Goal: Information Seeking & Learning: Learn about a topic

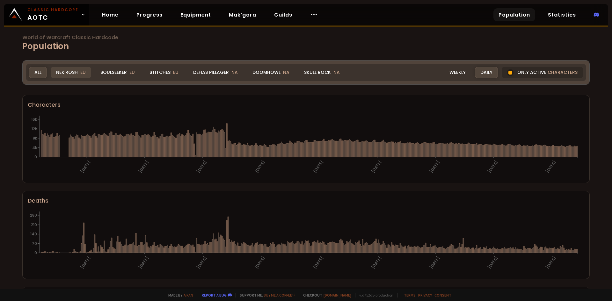
click at [69, 72] on div "Nek'Rosh EU" at bounding box center [71, 72] width 40 height 11
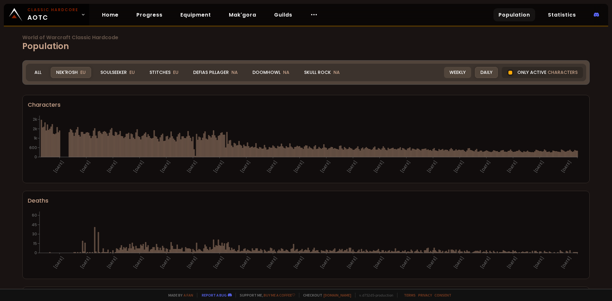
click at [459, 72] on div "Weekly" at bounding box center [457, 72] width 27 height 11
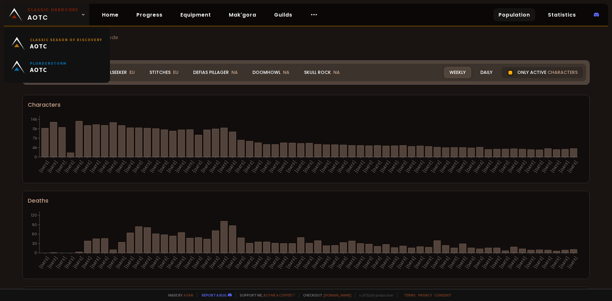
click at [72, 16] on span "Classic Hardcore AOTC" at bounding box center [52, 14] width 51 height 15
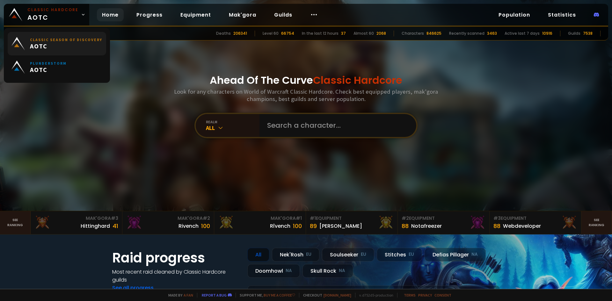
click at [65, 43] on span "AOTC" at bounding box center [66, 46] width 72 height 8
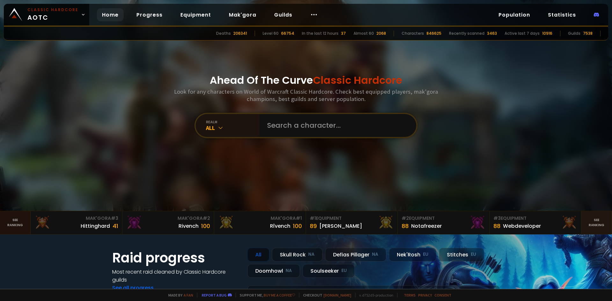
click at [8, 222] on link "See ranking" at bounding box center [15, 222] width 31 height 23
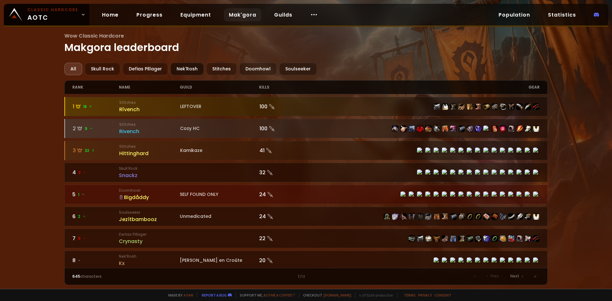
click at [181, 69] on div "Nek'Rosh" at bounding box center [187, 69] width 33 height 12
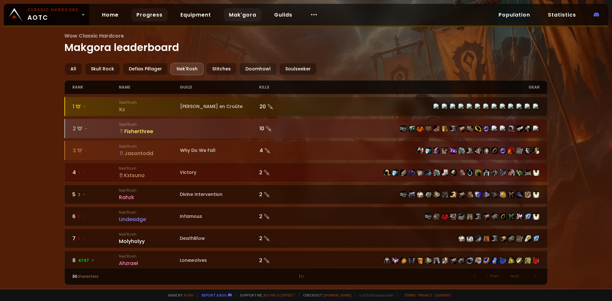
click at [131, 12] on link "Progress" at bounding box center [149, 14] width 36 height 13
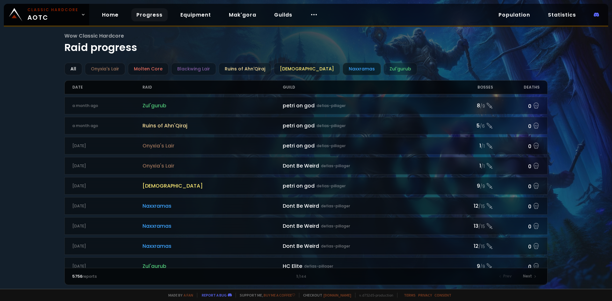
click at [343, 70] on div "Naxxramas" at bounding box center [362, 69] width 38 height 12
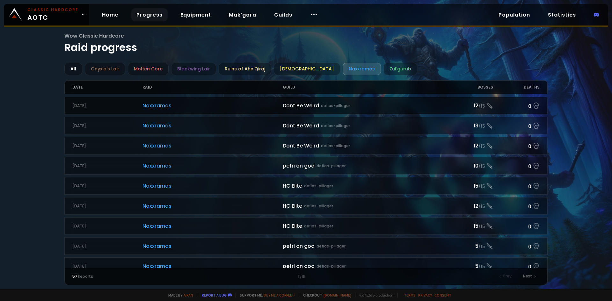
click at [206, 97] on link "2 months ago Naxxramas NAX Dont Be Weird defias-pillager 12 / 15 0" at bounding box center [306, 106] width 484 height 18
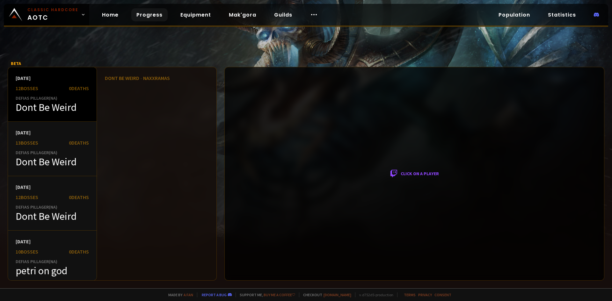
click at [70, 94] on div "2 months ago 12 bosses 0 Deaths Defias Pillager ( NA ) Dont Be Weird" at bounding box center [52, 94] width 89 height 55
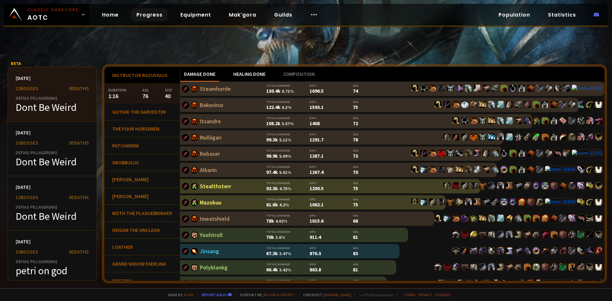
click at [252, 74] on div "Healing done" at bounding box center [250, 74] width 40 height 15
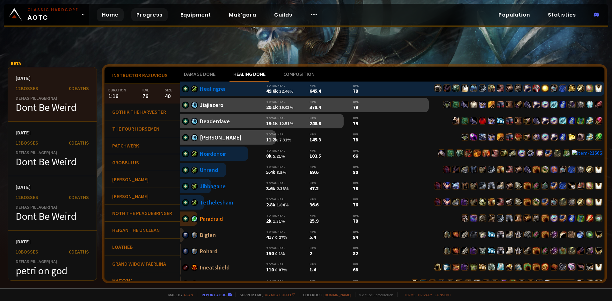
click at [102, 18] on link "Home" at bounding box center [110, 14] width 27 height 13
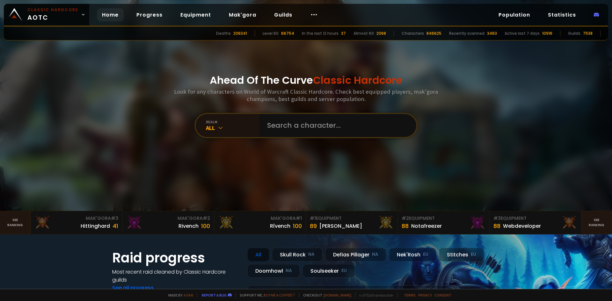
click at [509, 14] on link "Population" at bounding box center [515, 14] width 42 height 13
